Goal: Transaction & Acquisition: Purchase product/service

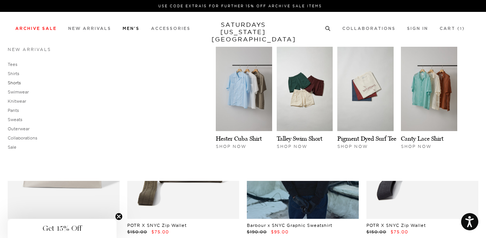
click at [19, 84] on link "Shorts" at bounding box center [14, 82] width 13 height 5
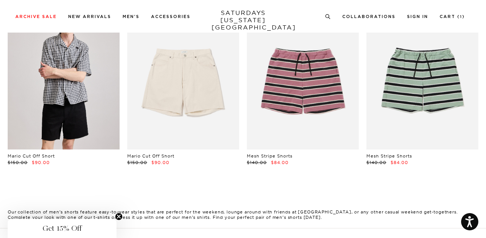
scroll to position [223, 0]
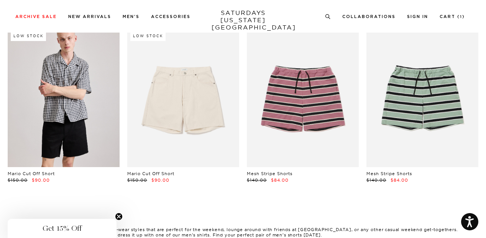
click at [54, 62] on link at bounding box center [64, 97] width 112 height 140
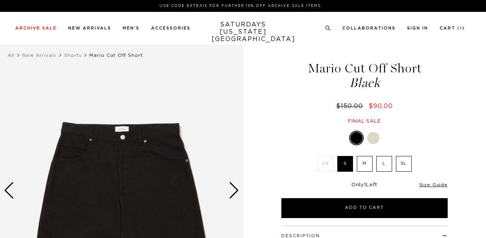
click at [367, 167] on label "M" at bounding box center [365, 164] width 16 height 16
click at [0, 0] on input "M" at bounding box center [0, 0] width 0 height 0
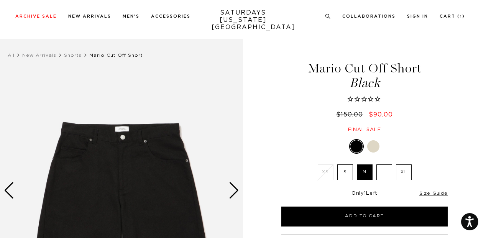
scroll to position [77, 0]
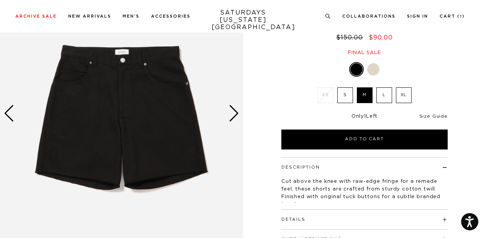
click at [435, 114] on link "Size Guide" at bounding box center [433, 116] width 28 height 5
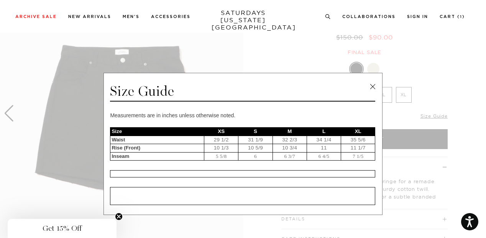
click at [367, 85] on link at bounding box center [372, 86] width 11 height 11
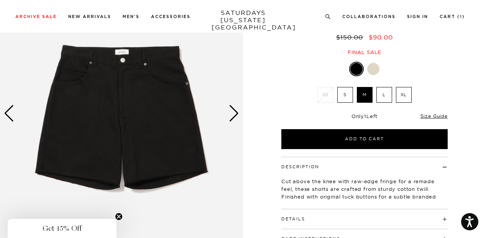
click at [360, 95] on label "M" at bounding box center [365, 95] width 16 height 16
click at [0, 0] on input "M" at bounding box center [0, 0] width 0 height 0
click at [424, 115] on link "Size Guide" at bounding box center [433, 116] width 27 height 6
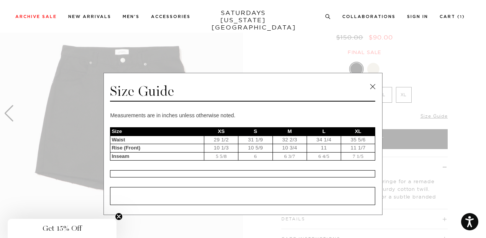
click at [369, 86] on link at bounding box center [372, 86] width 11 height 11
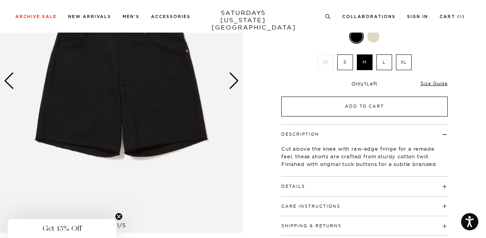
scroll to position [126, 0]
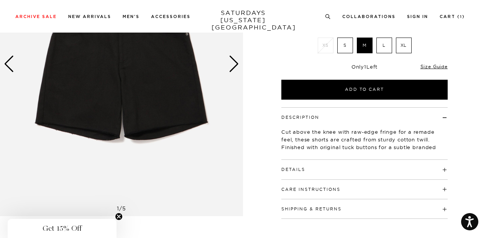
click at [235, 63] on div "Next slide" at bounding box center [234, 64] width 10 height 17
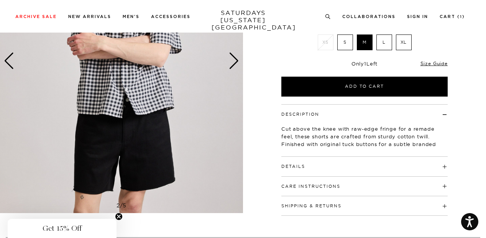
scroll to position [136, 0]
